Goal: Information Seeking & Learning: Learn about a topic

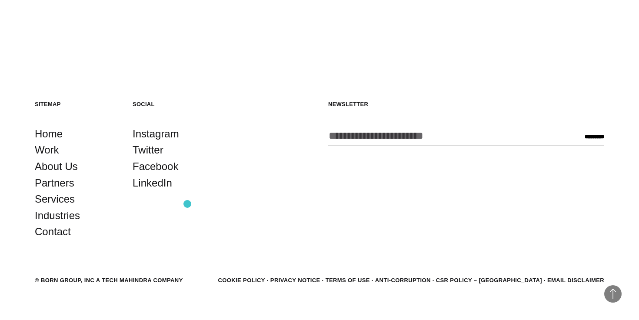
scroll to position [2370, 0]
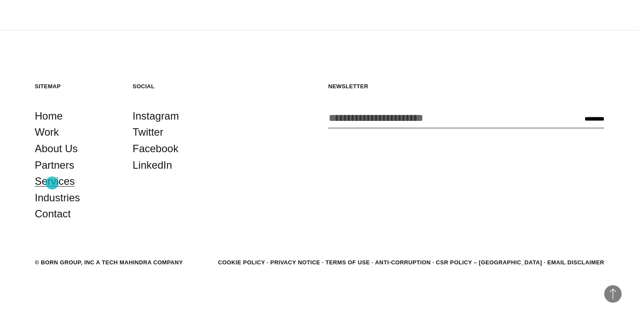
click at [52, 183] on link "Services" at bounding box center [55, 181] width 40 height 17
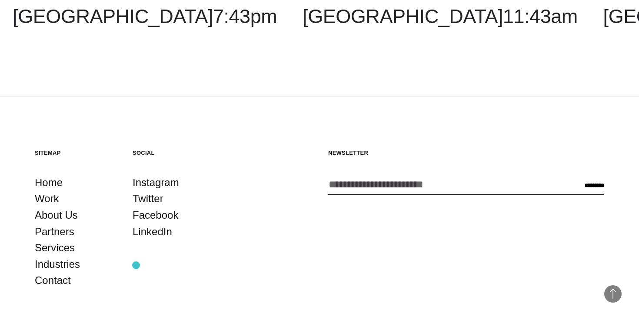
scroll to position [1762, 0]
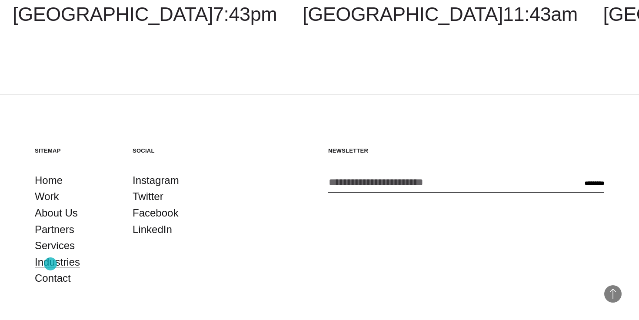
click at [50, 264] on link "Industries" at bounding box center [57, 262] width 45 height 17
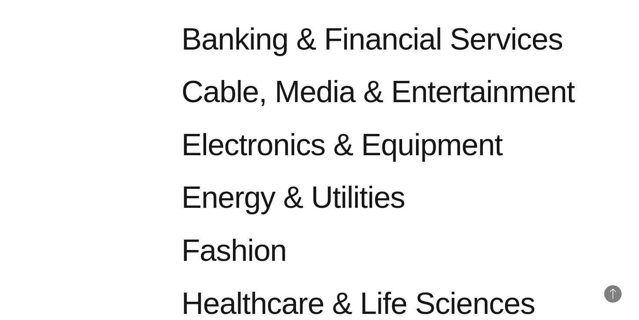
scroll to position [558, 0]
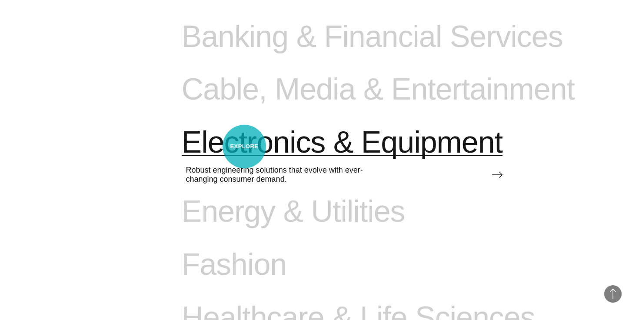
click at [244, 147] on span "Electronics & Equipment" at bounding box center [342, 143] width 321 height 36
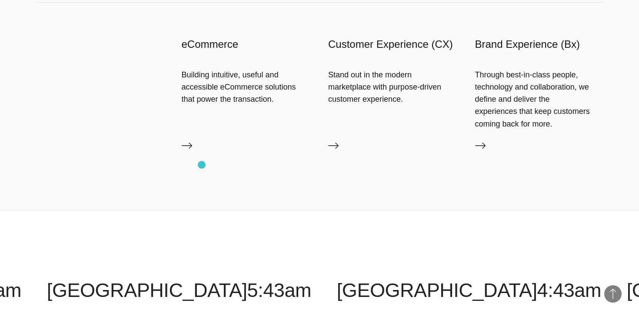
scroll to position [2636, 0]
